Goal: Task Accomplishment & Management: Complete application form

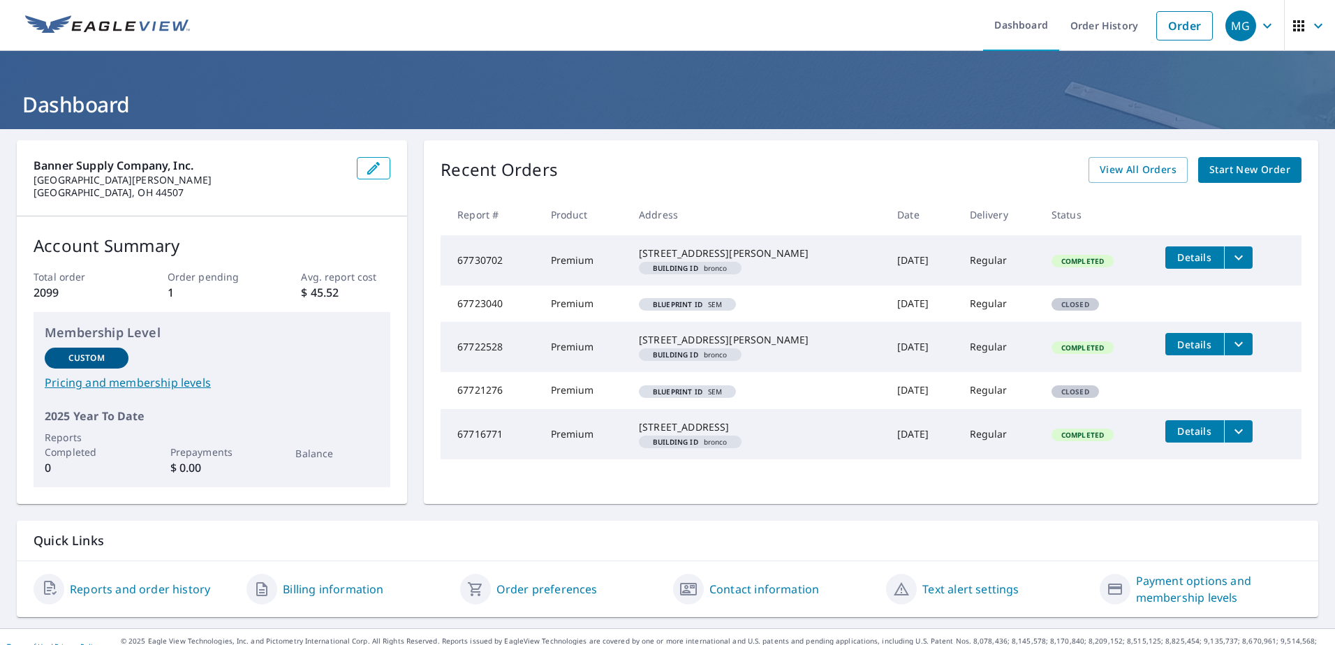
click at [1237, 171] on span "Start New Order" at bounding box center [1250, 169] width 81 height 17
click at [1166, 29] on link "Order" at bounding box center [1185, 25] width 57 height 29
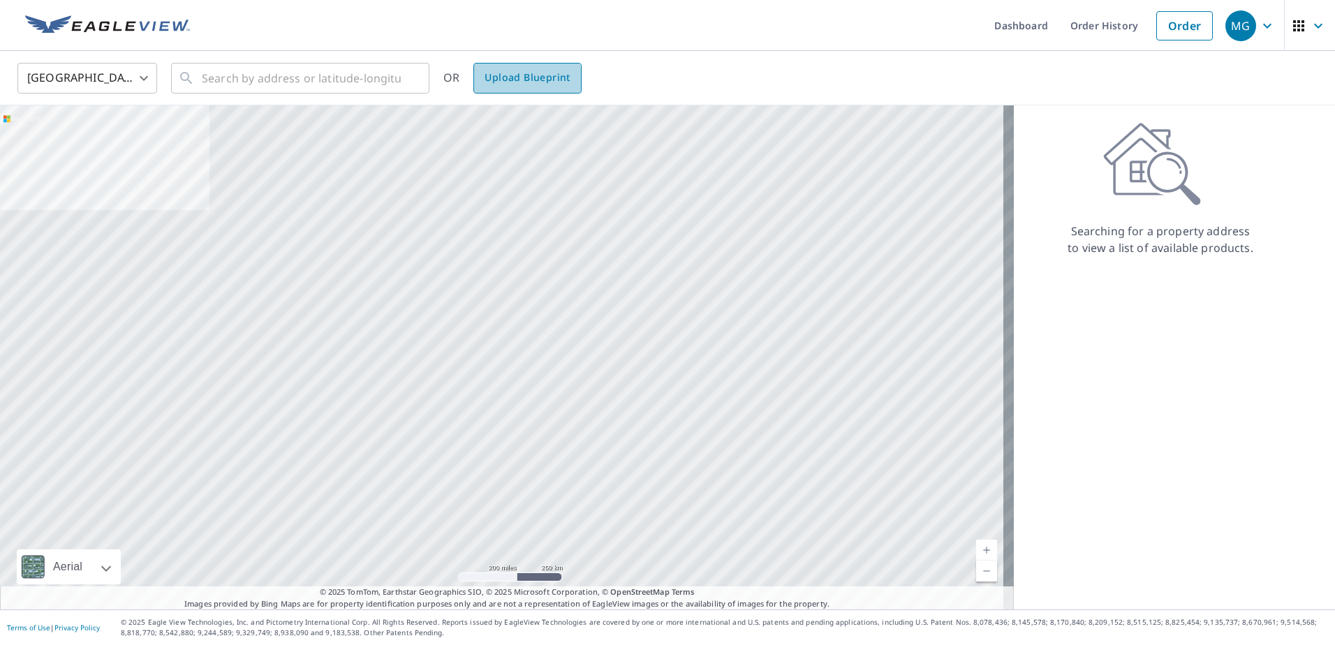
click at [523, 80] on span "Upload Blueprint" at bounding box center [527, 77] width 85 height 17
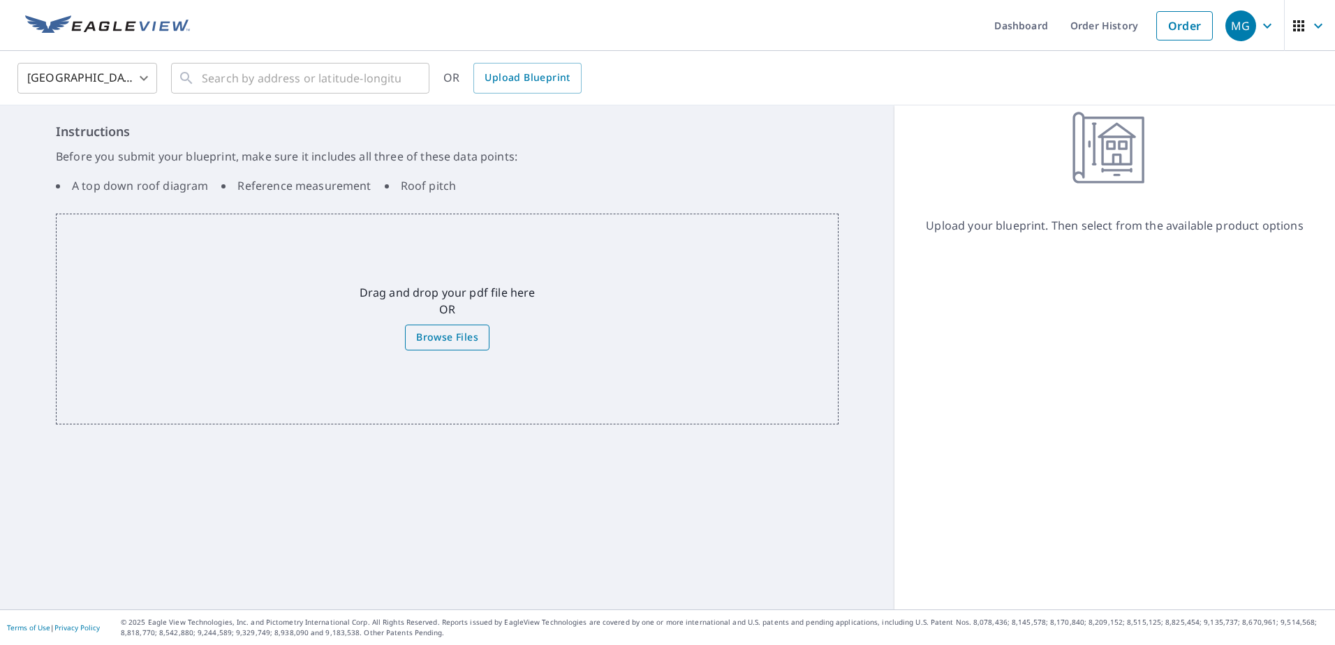
click at [450, 339] on span "Browse Files" at bounding box center [447, 337] width 62 height 17
click at [0, 0] on input "Browse Files" at bounding box center [0, 0] width 0 height 0
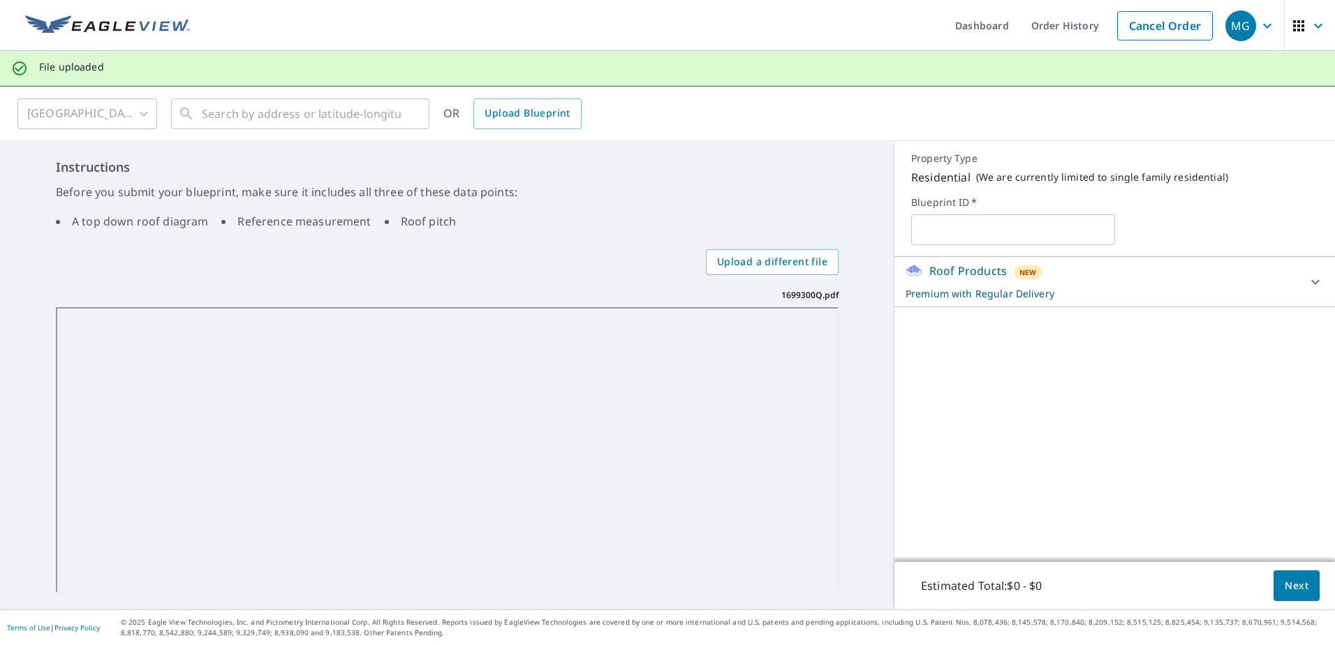
click at [984, 234] on input "text" at bounding box center [1013, 229] width 203 height 39
type input "SEM"
click at [749, 264] on span "Upload a different file" at bounding box center [772, 262] width 110 height 17
click at [0, 0] on input "Upload a different file" at bounding box center [0, 0] width 0 height 0
click at [775, 261] on span "Upload a different file" at bounding box center [772, 262] width 110 height 17
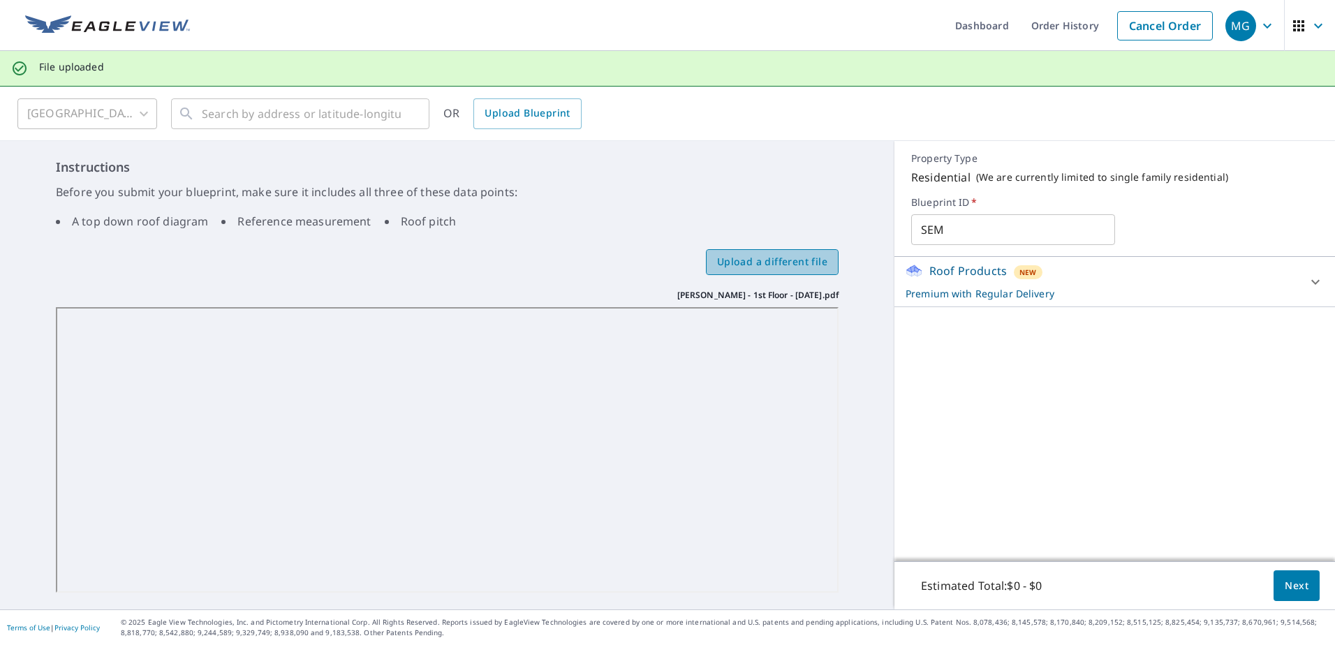
click at [0, 0] on input "Upload a different file" at bounding box center [0, 0] width 0 height 0
click at [1290, 589] on span "Next" at bounding box center [1297, 586] width 24 height 17
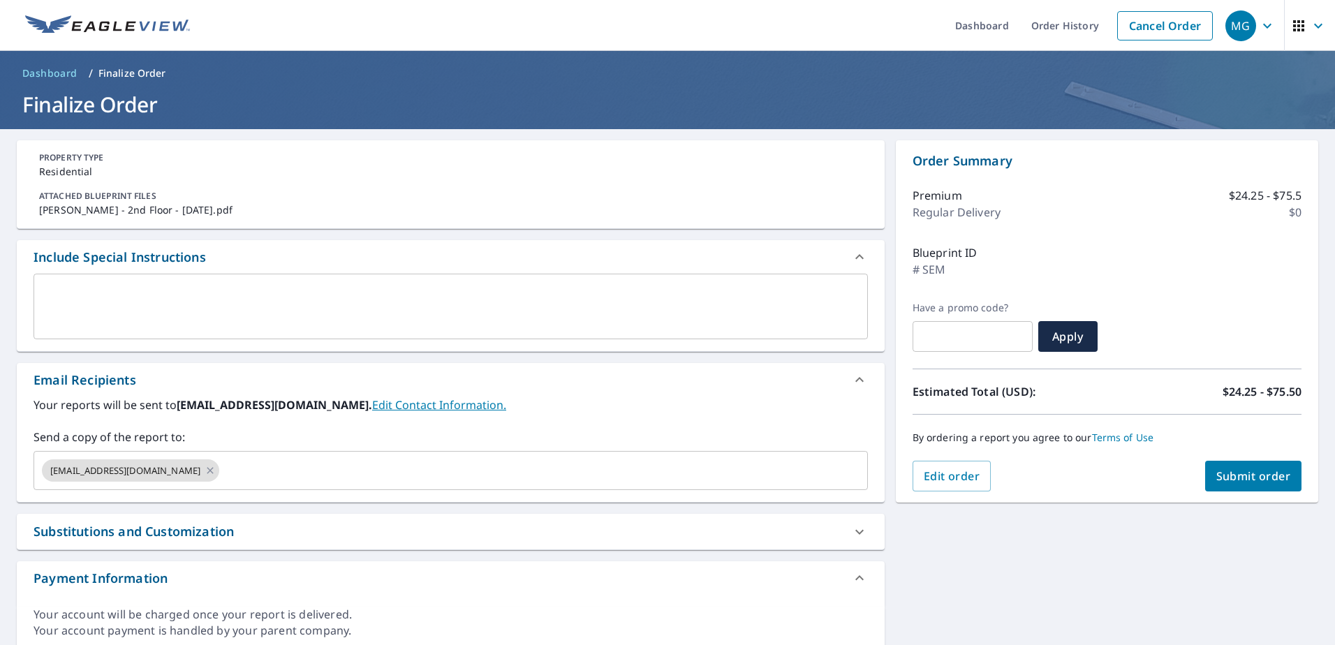
click at [127, 292] on textarea at bounding box center [450, 307] width 815 height 40
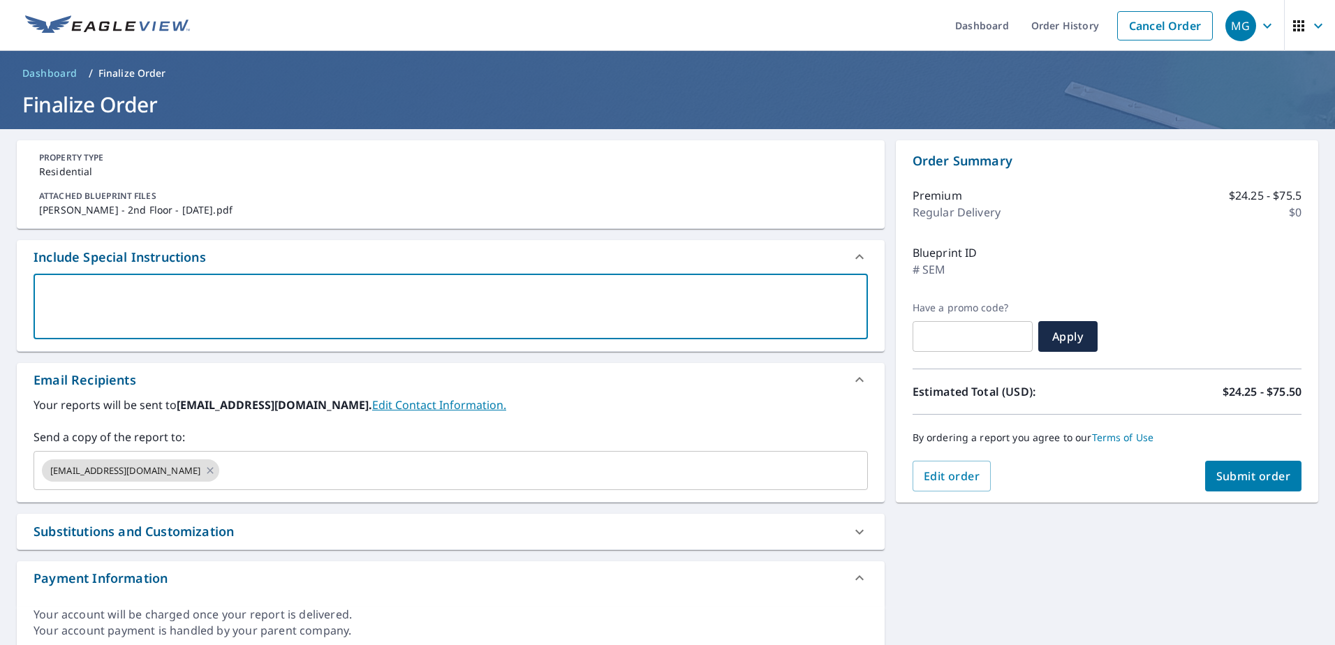
type textarea "1"
type textarea "x"
type textarea "12"
type textarea "x"
type textarea "12""
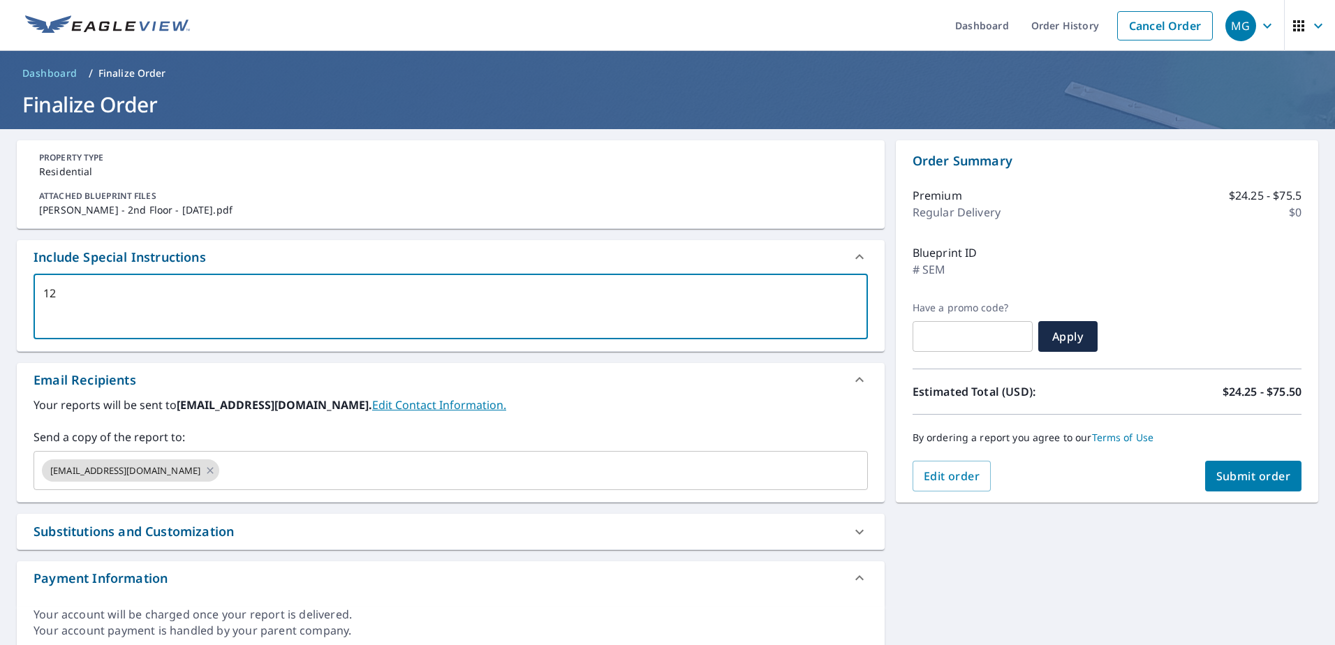
type textarea "x"
type textarea "12""
type textarea "x"
type textarea "12" o"
type textarea "x"
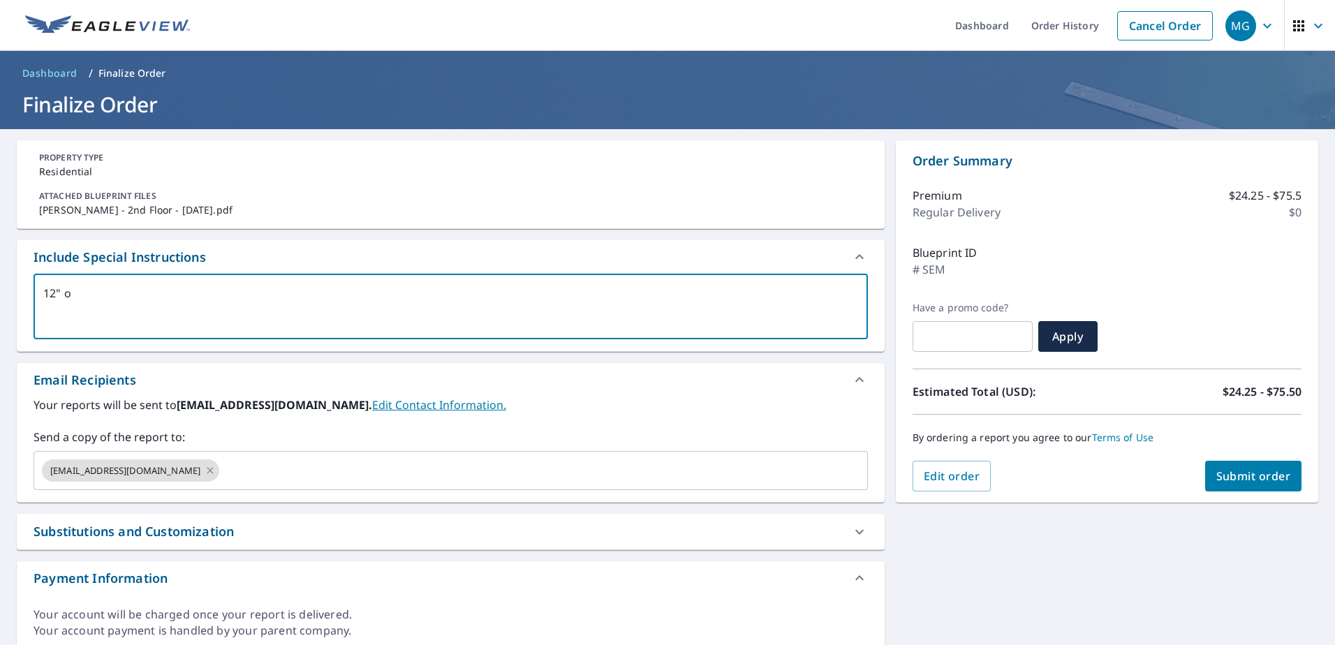
type textarea "12" ov"
type textarea "x"
type textarea "12" ove"
type textarea "x"
type textarea "12" over"
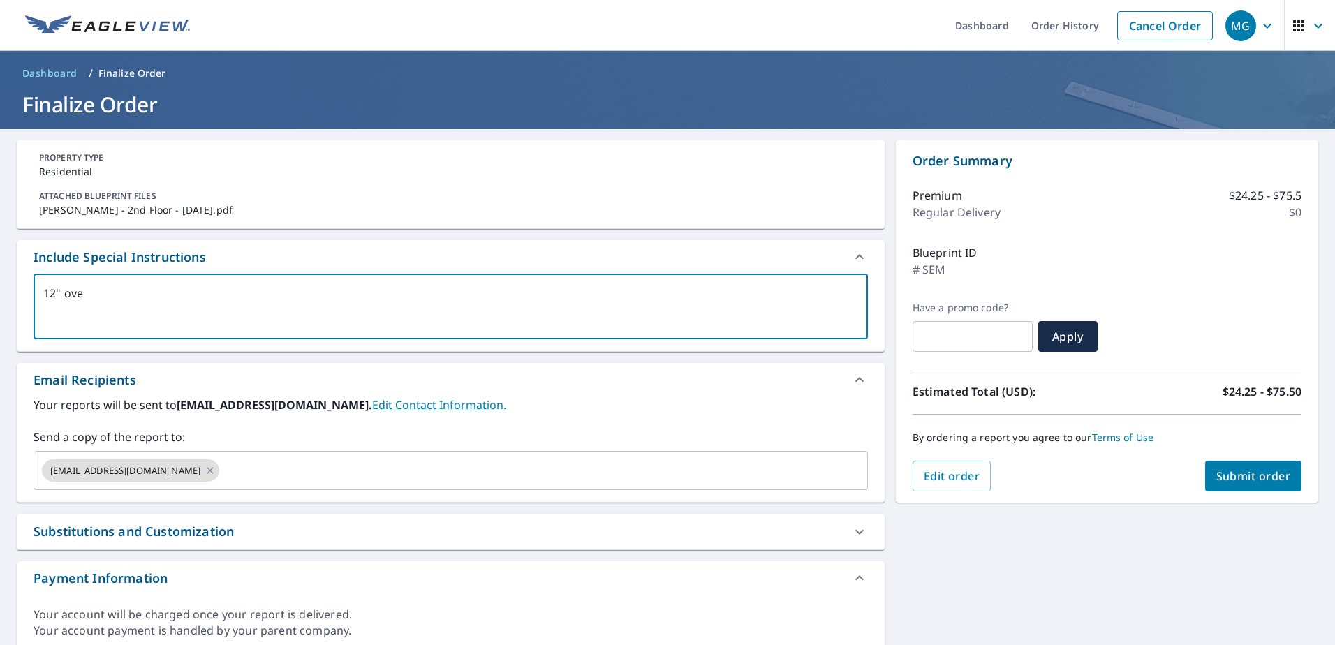
type textarea "x"
type textarea "12" over"
type textarea "x"
type textarea "12" over h"
type textarea "x"
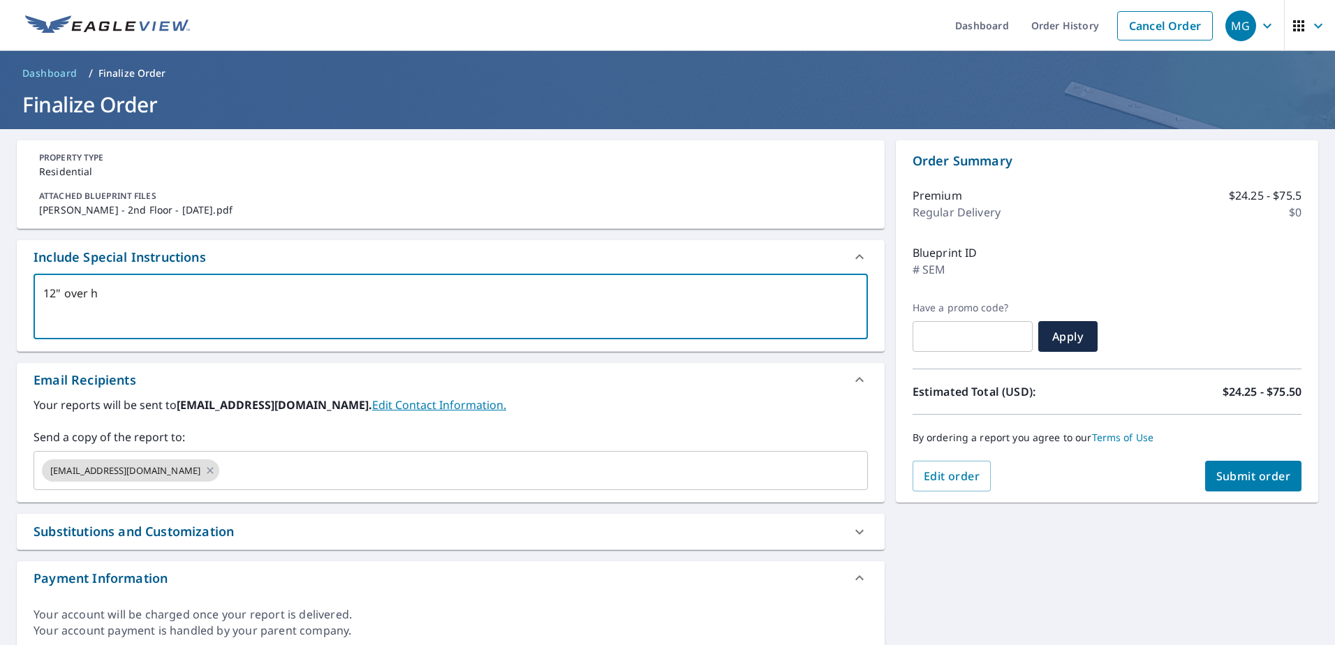
type textarea "12" over ha"
type textarea "x"
type textarea "12" over han"
type textarea "x"
type textarea "12" over hang"
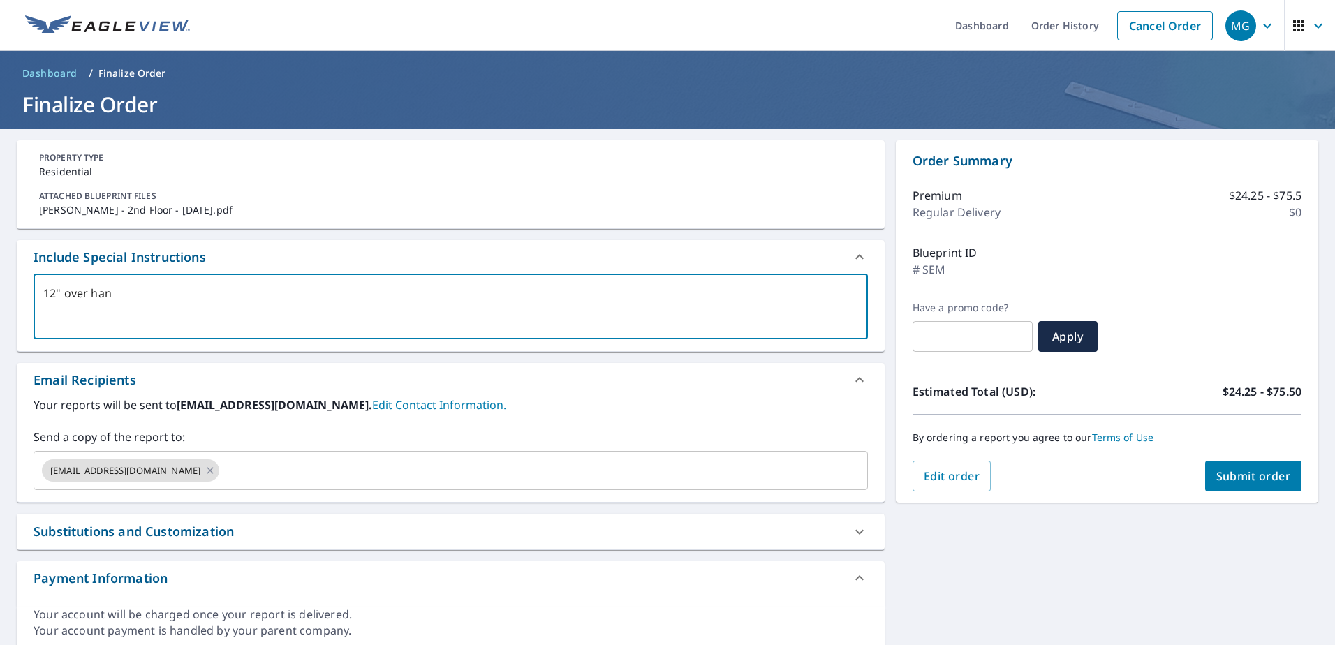
type textarea "x"
type textarea "12" over hang"
type textarea "x"
type textarea "12" over hang f"
type textarea "x"
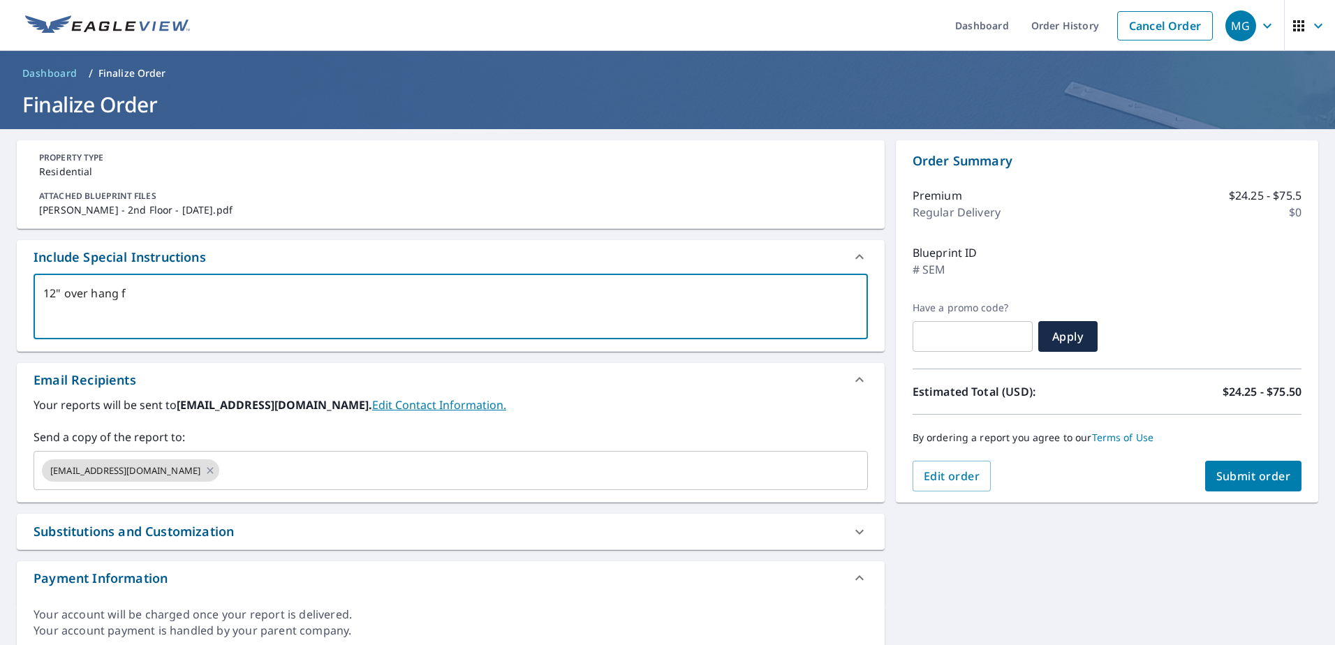
type textarea "12" over hang fr"
type textarea "x"
type textarea "12" over hang fro"
type textarea "x"
type textarea "12" over hang from"
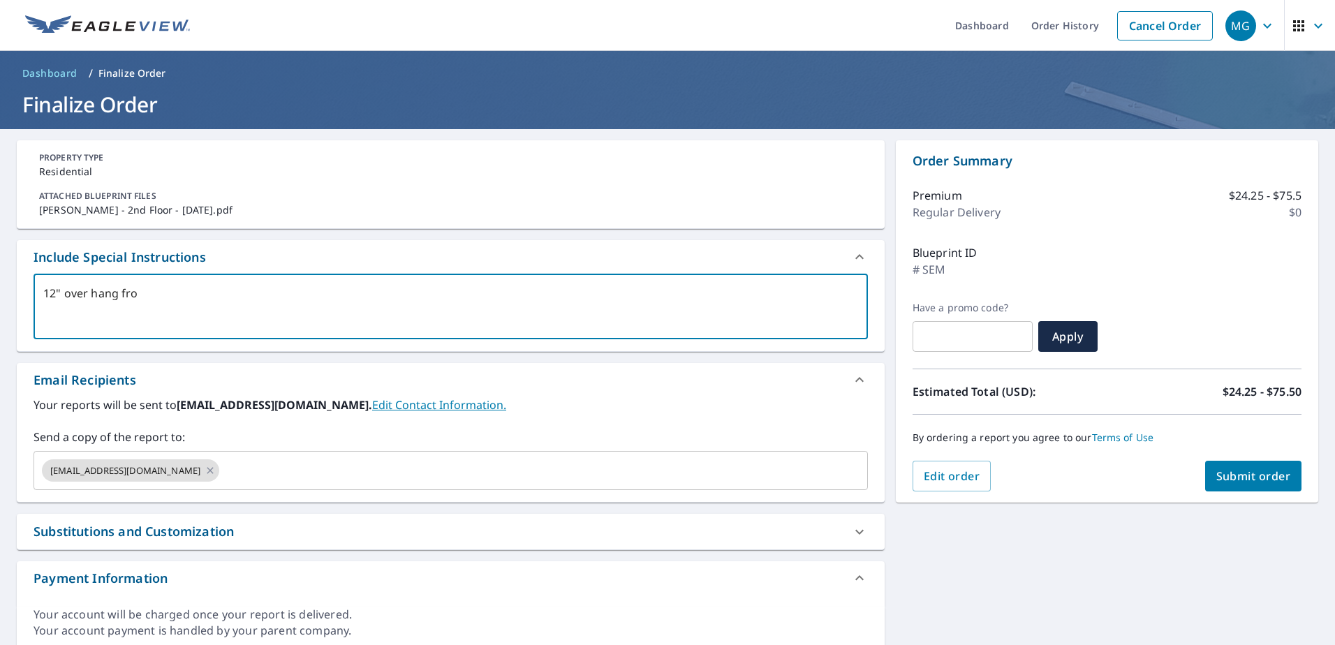
type textarea "x"
type textarea "12" over hang from"
type textarea "x"
type textarea "12" over hang from e"
type textarea "x"
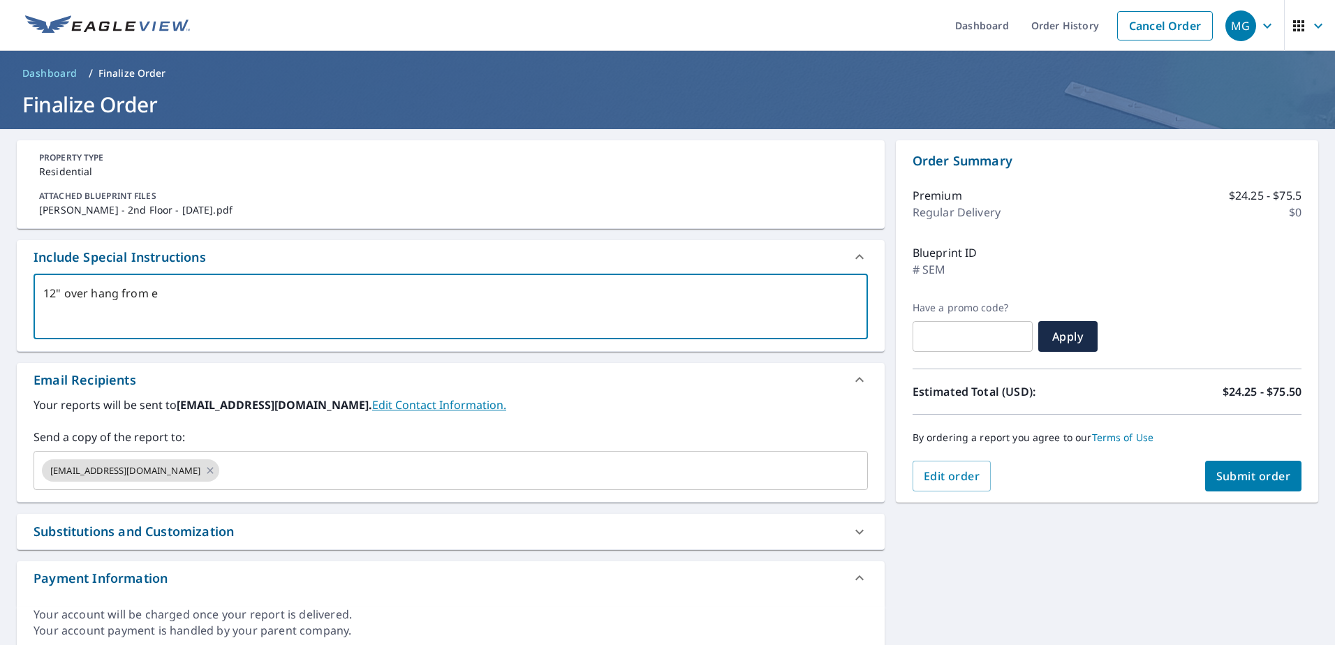
type textarea "12" over hang from ea"
type textarea "x"
type textarea "12" over hang from eav"
type textarea "x"
type textarea "12" over hang from eave"
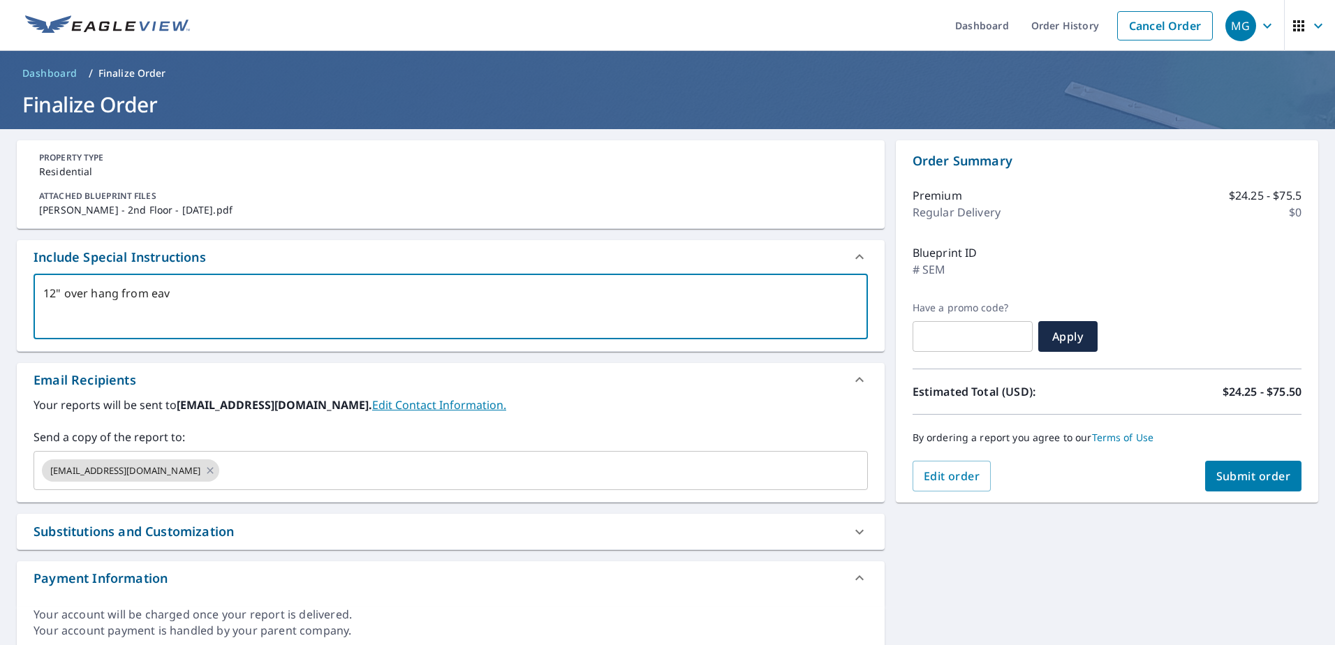
type textarea "x"
type textarea "12" over hang from eave"
type textarea "x"
type textarea "12" over hang from eave e"
type textarea "x"
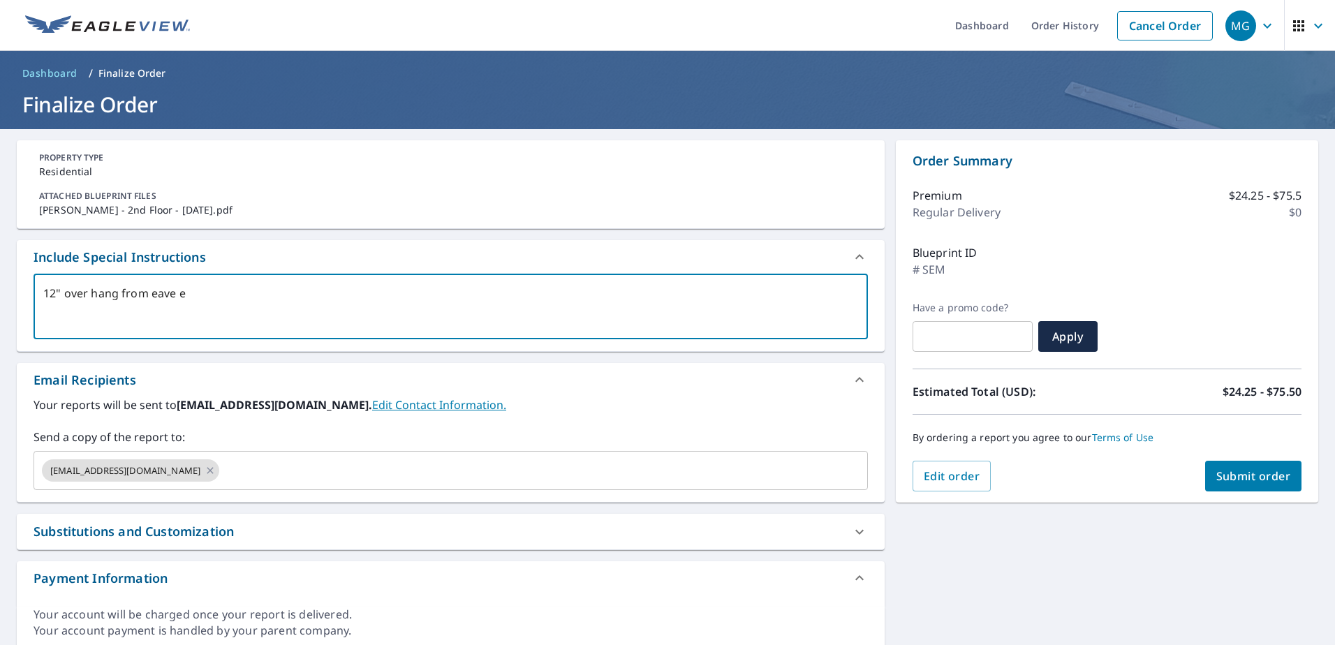
type textarea "12" over hang from eave ed"
type textarea "x"
type textarea "12" over hang from eave edg"
type textarea "x"
type textarea "12" over hang from eave edge"
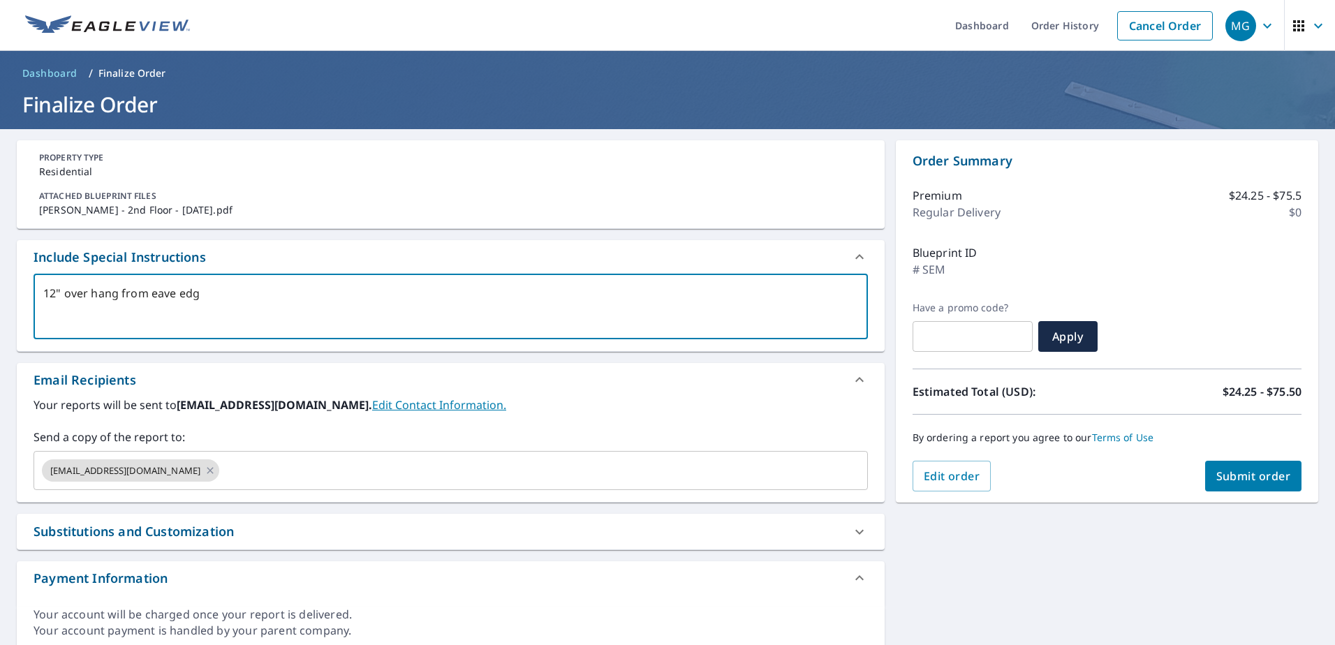
type textarea "x"
type textarea "12" over hang from eave edge"
type textarea "x"
type textarea "12" over hang from eave edge t"
type textarea "x"
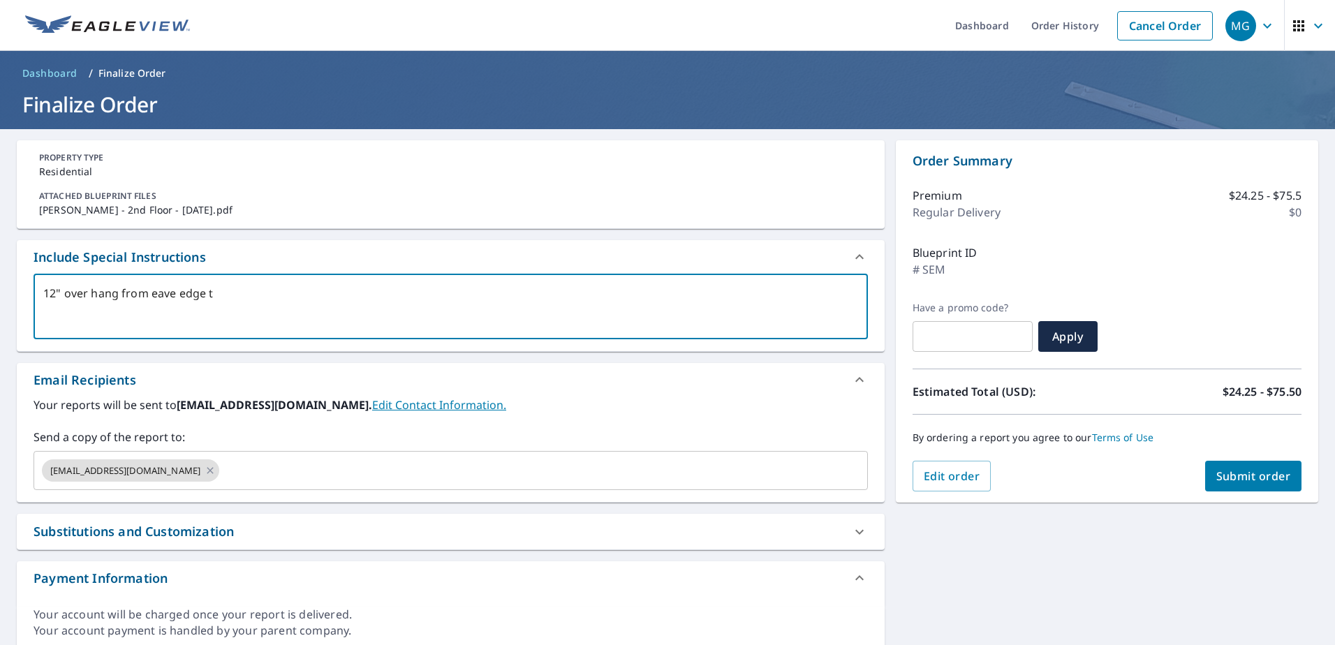
type textarea "12" over hang from eave edge to"
type textarea "x"
type textarea "12" over hang from eave edge to"
type textarea "x"
type textarea "12" over hang from eave edge to w"
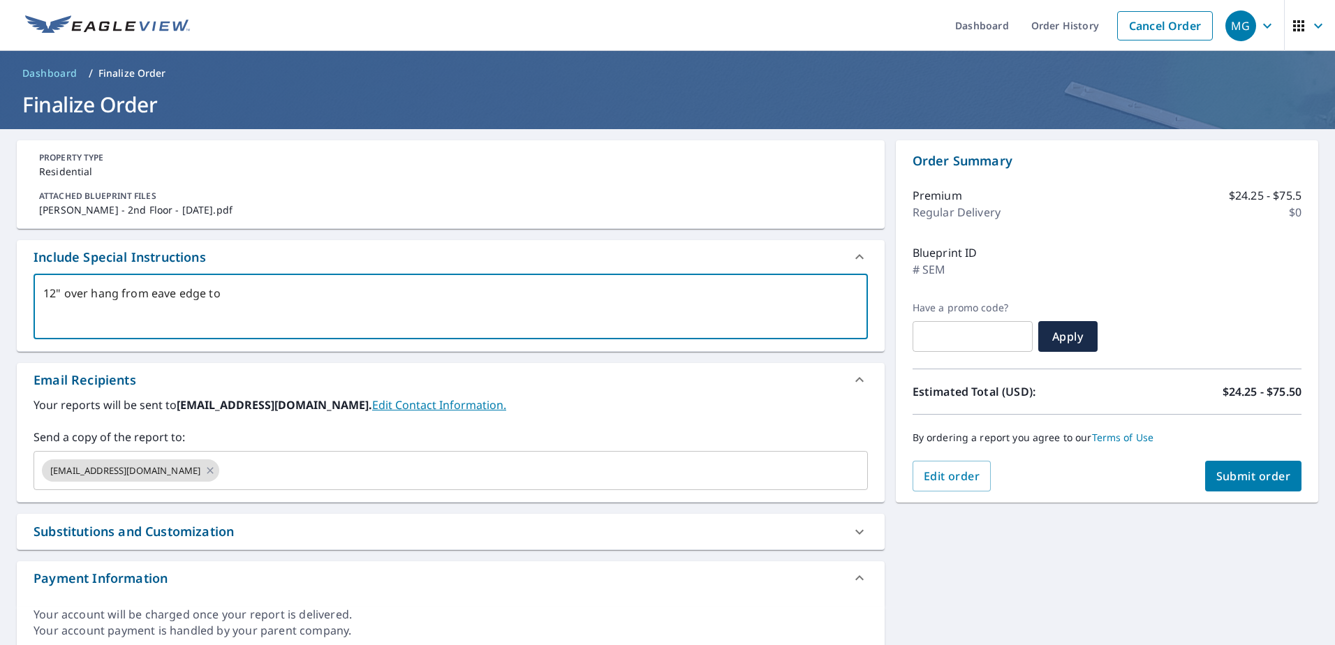
type textarea "x"
type textarea "12" over hang from eave edge to wa"
type textarea "x"
type textarea "12" over hang from eave edge to wal"
type textarea "x"
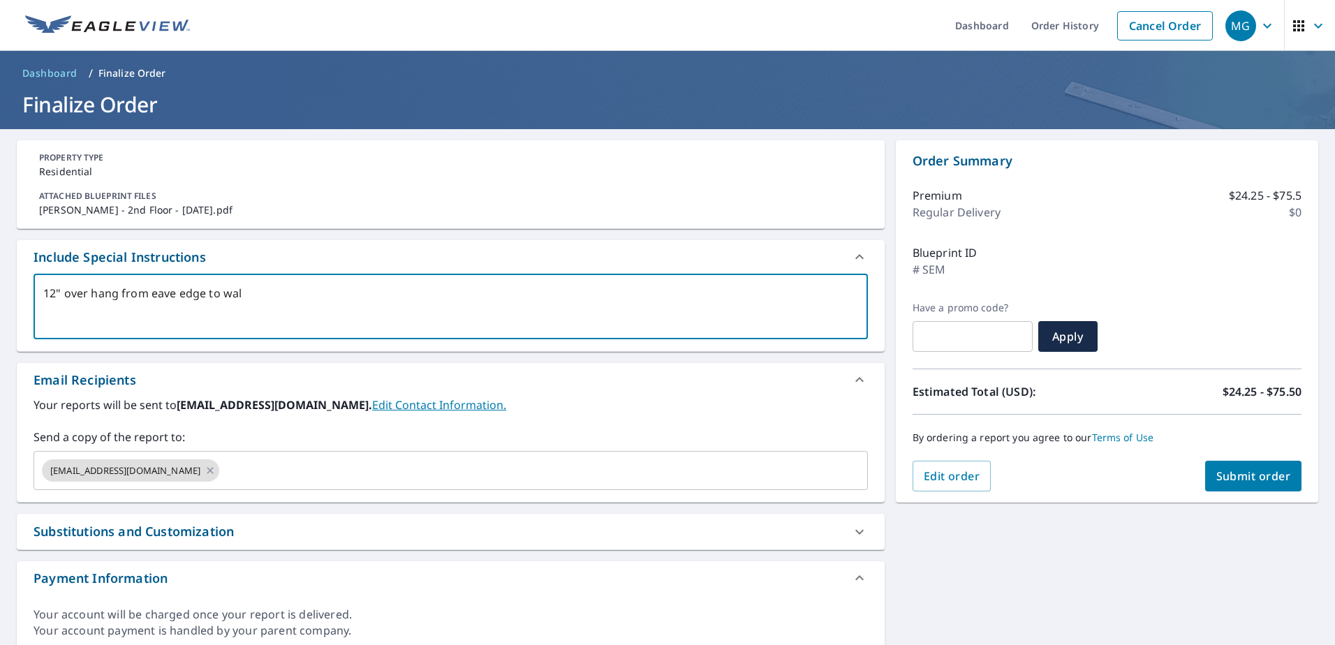
type textarea "12" over hang from eave edge to wall"
type textarea "x"
type textarea "12" over hang from eave edge to wall"
click at [1232, 476] on span "Submit order" at bounding box center [1254, 476] width 75 height 15
type textarea "x"
